Goal: Task Accomplishment & Management: Use online tool/utility

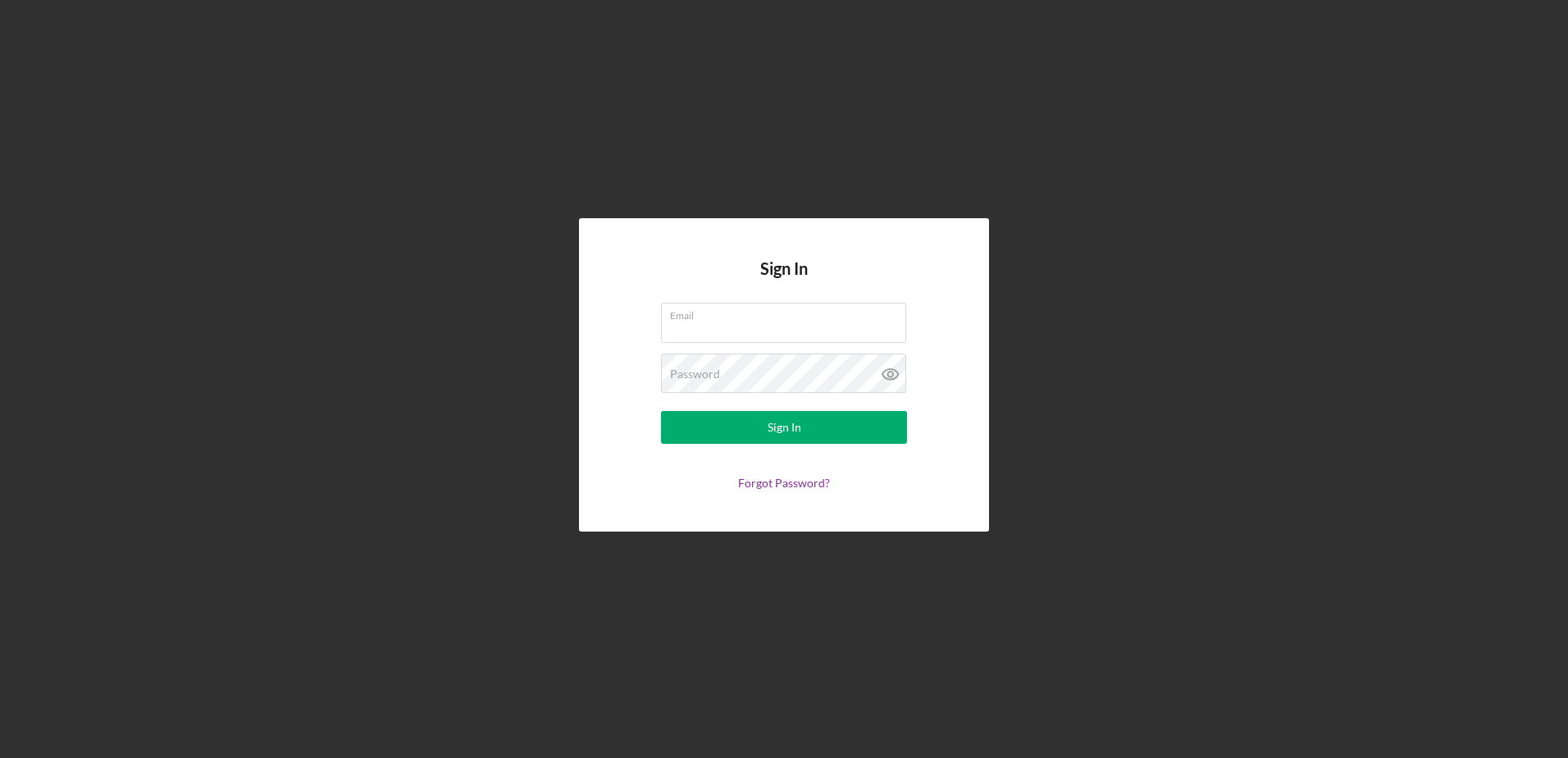
click at [953, 327] on div "Sign In Email Password Sign In Forgot Password?" at bounding box center [784, 375] width 410 height 313
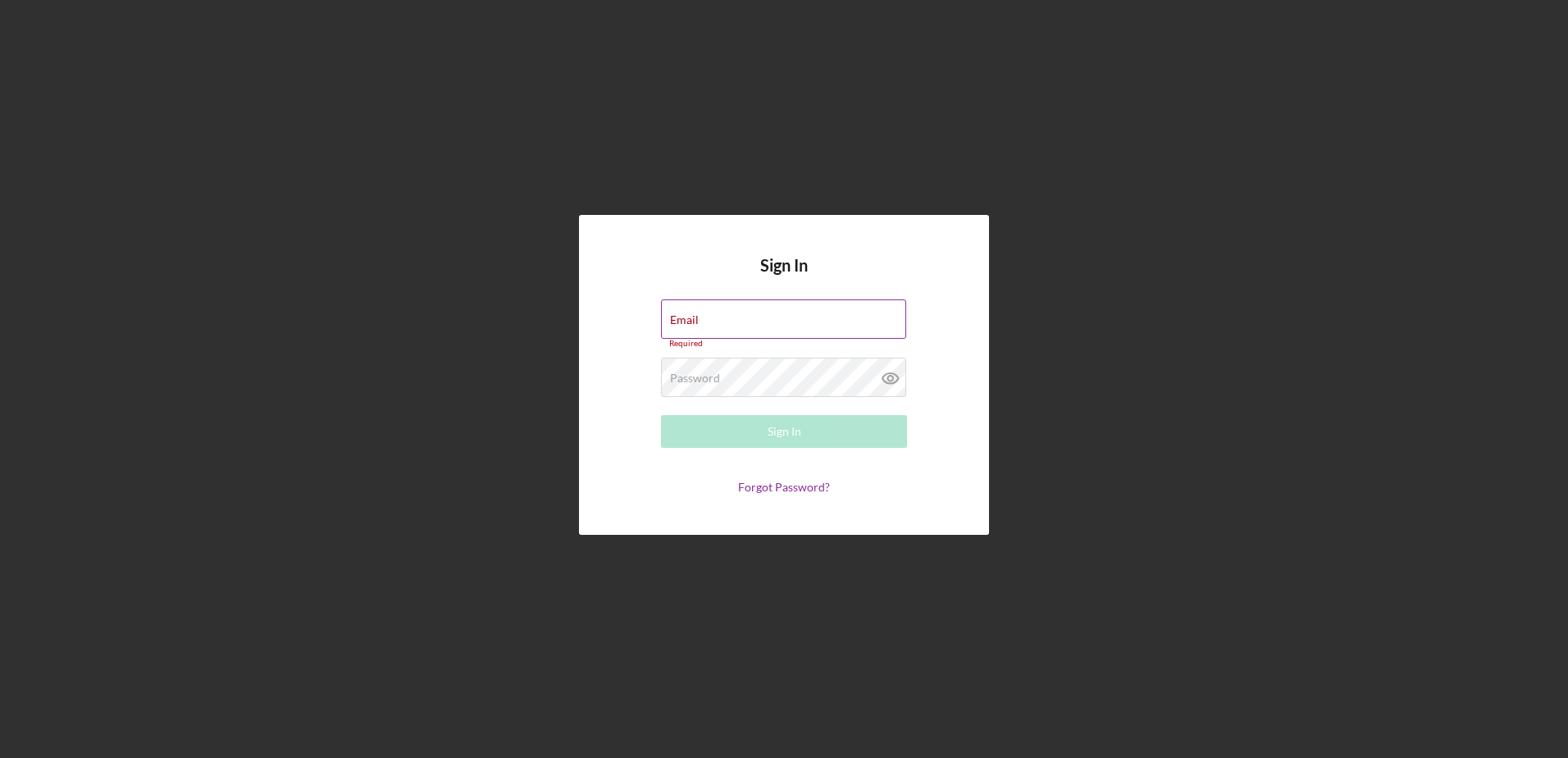
click at [826, 323] on input "Email" at bounding box center [784, 319] width 245 height 40
type input "[PERSON_NAME][EMAIL_ADDRESS][DOMAIN_NAME]"
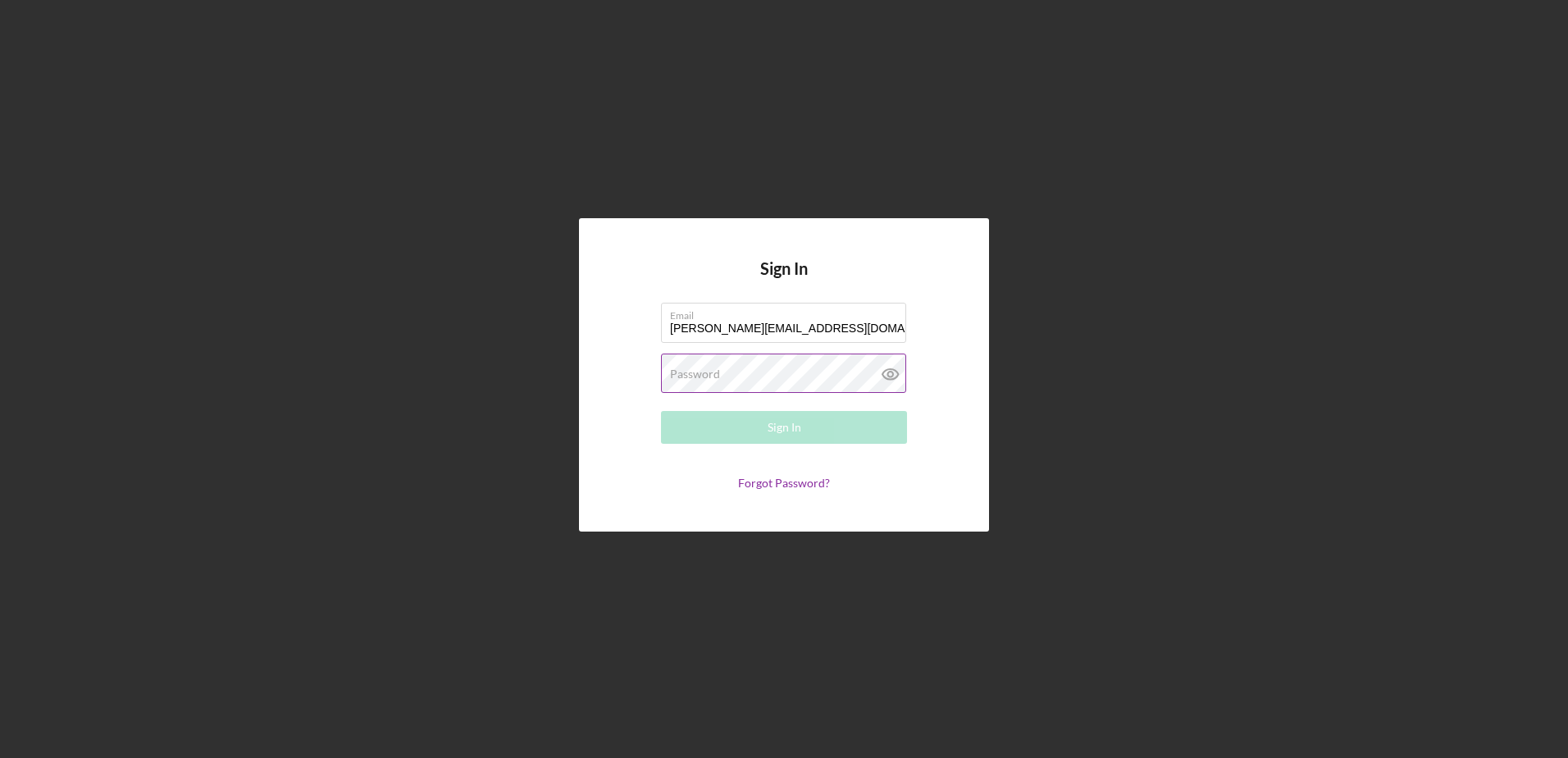
click at [878, 377] on icon at bounding box center [891, 374] width 41 height 41
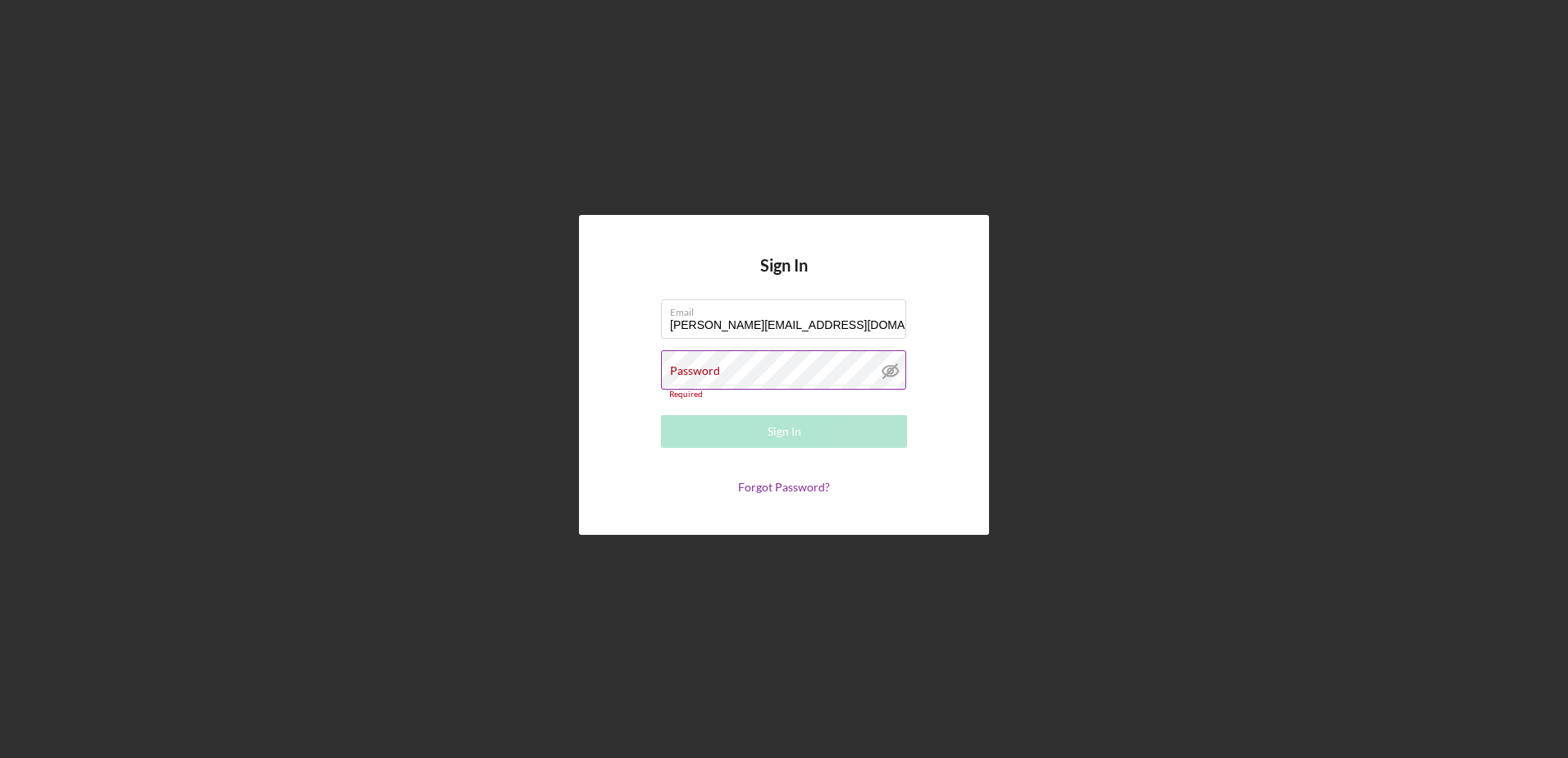
click at [791, 372] on div "Password Required" at bounding box center [784, 375] width 246 height 49
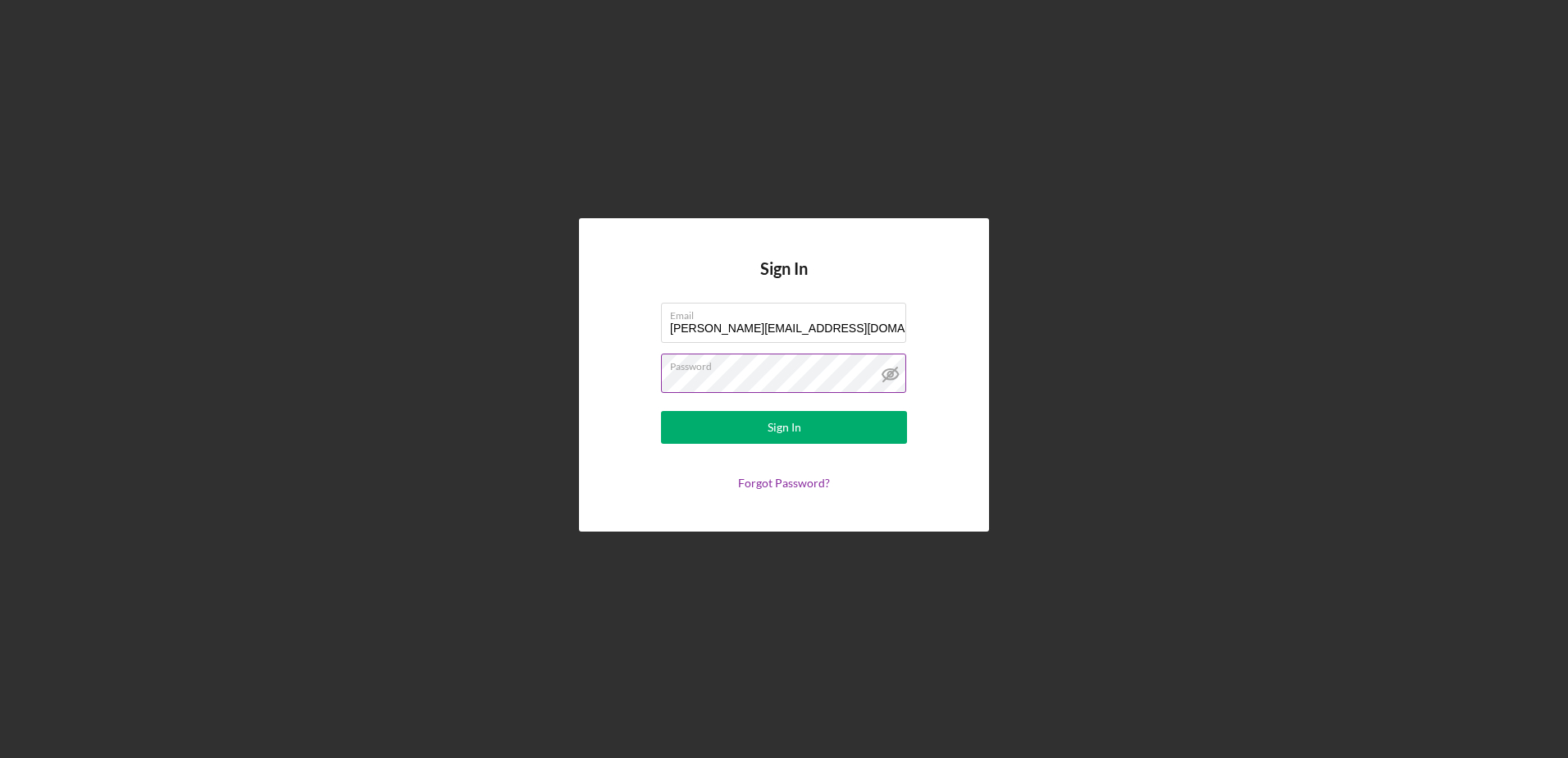
click at [884, 373] on icon at bounding box center [890, 374] width 16 height 10
click at [805, 427] on button "Sign In" at bounding box center [784, 427] width 246 height 33
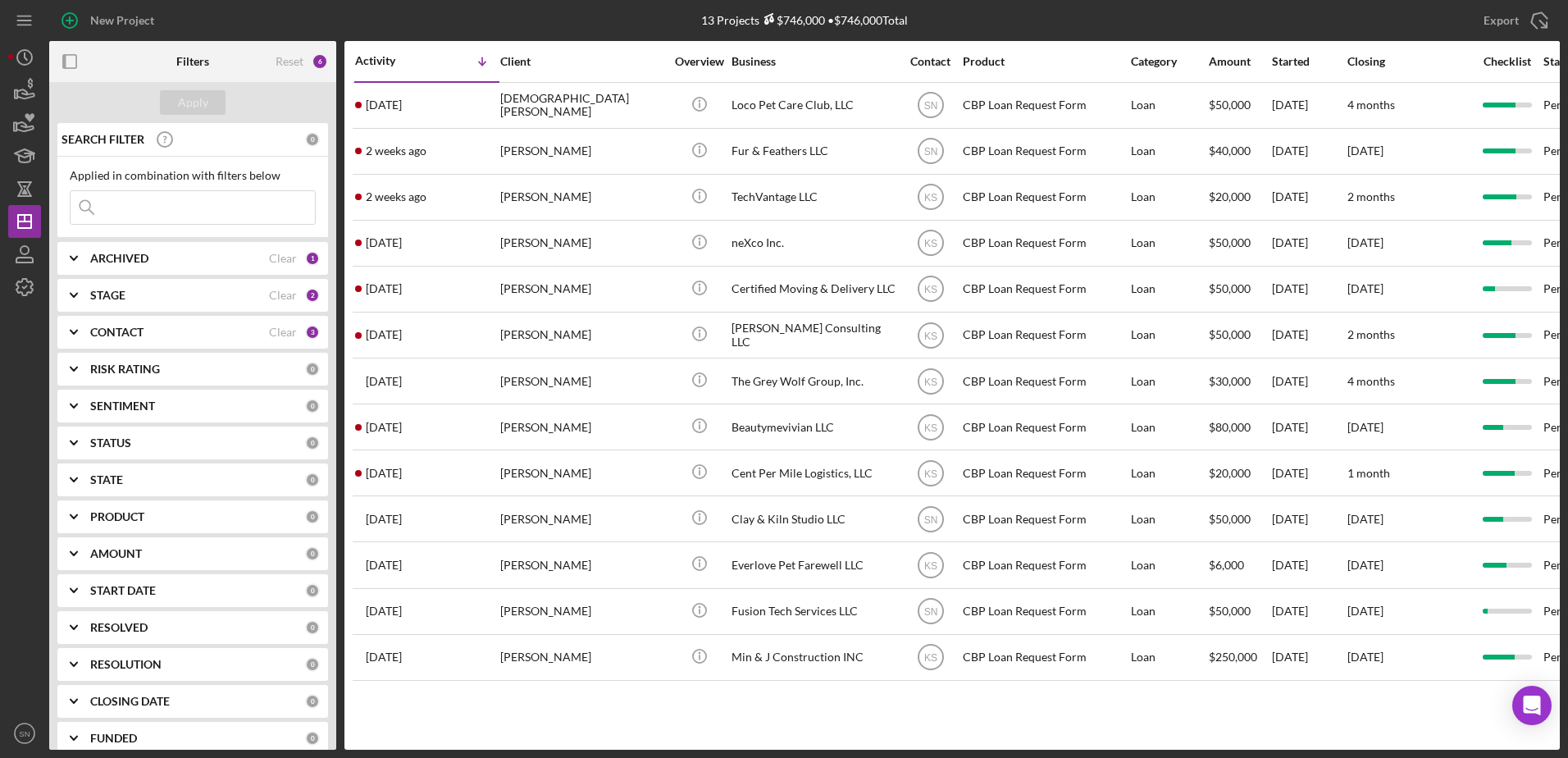
click at [194, 198] on input at bounding box center [193, 207] width 245 height 33
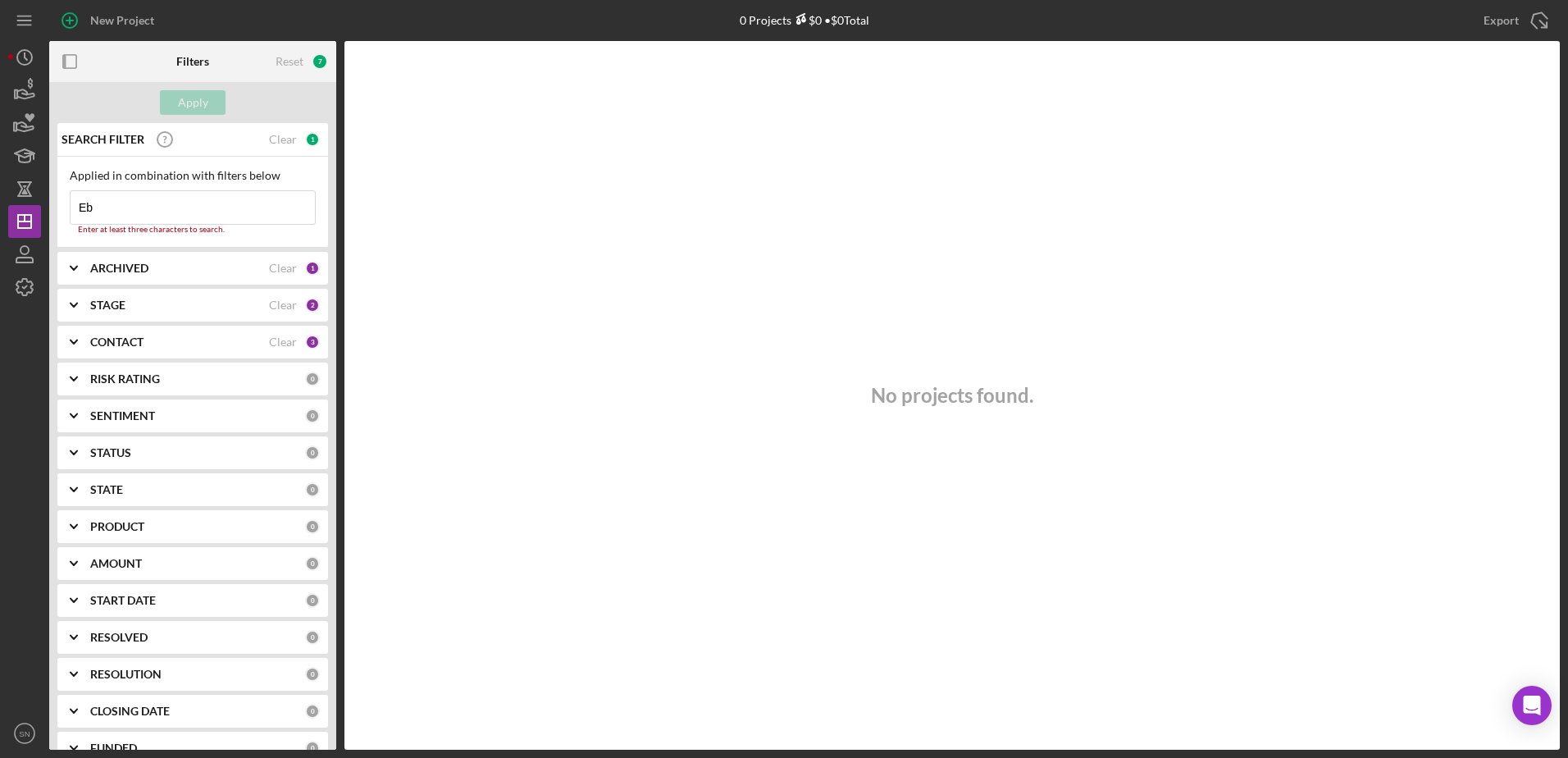
type input "E"
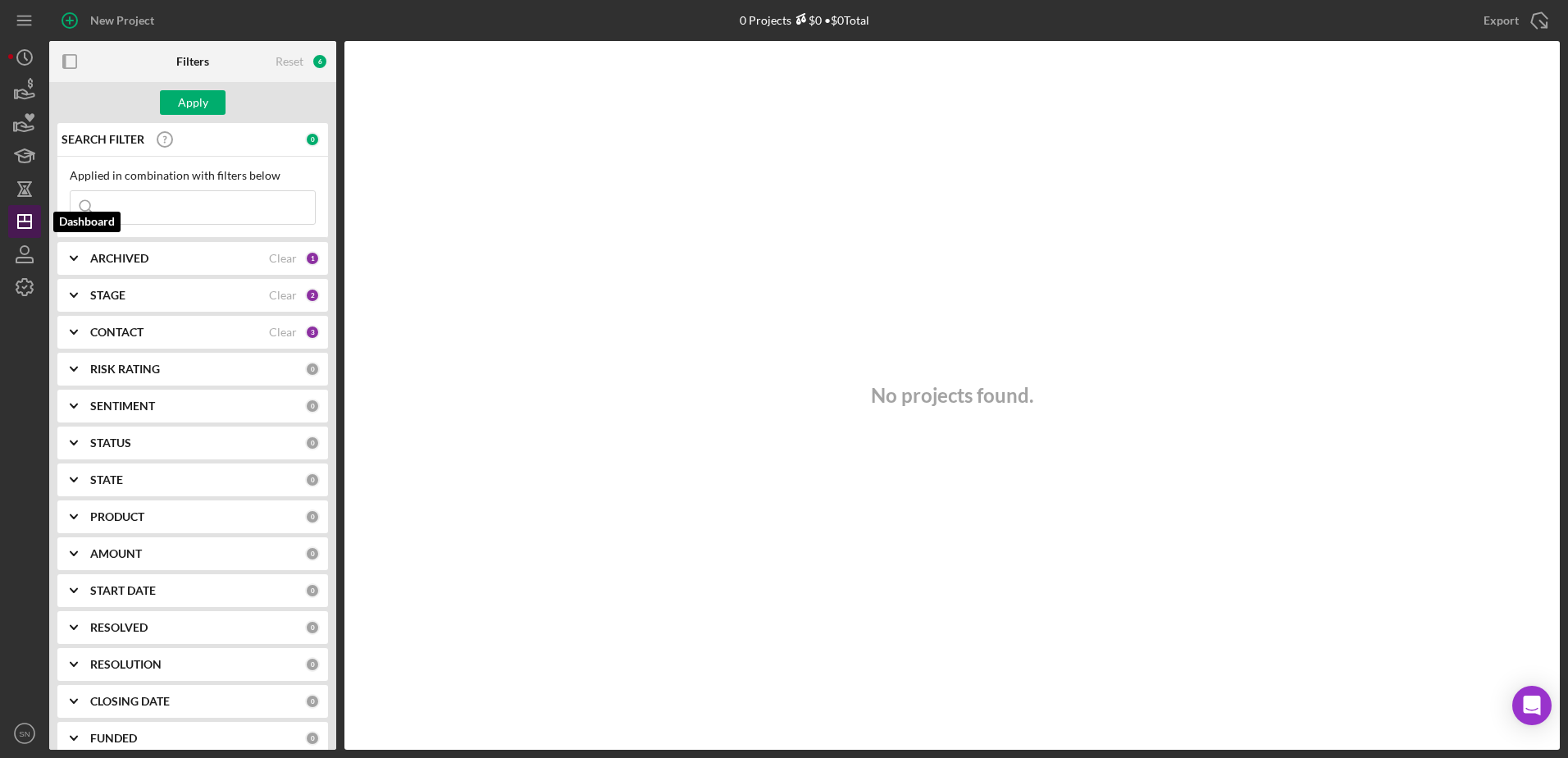
click at [31, 213] on icon "Icon/Dashboard" at bounding box center [24, 221] width 41 height 41
click at [208, 101] on button "Apply" at bounding box center [193, 103] width 66 height 24
